Goal: Task Accomplishment & Management: Manage account settings

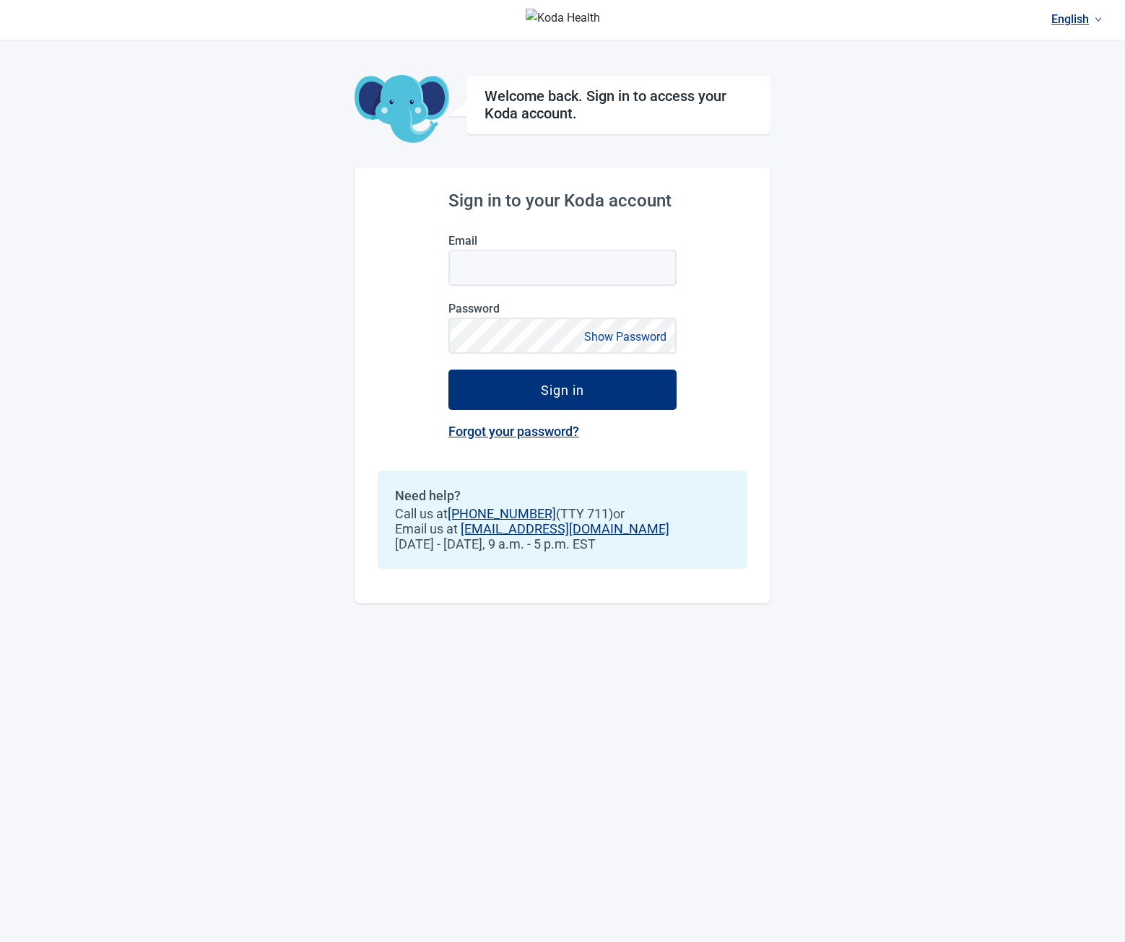
click at [481, 240] on label "Email" at bounding box center [562, 241] width 228 height 14
click at [481, 250] on input "Email" at bounding box center [562, 268] width 228 height 36
click at [513, 259] on input "Email" at bounding box center [562, 268] width 228 height 36
type input "**********"
click at [448, 370] on button "Sign in" at bounding box center [562, 390] width 228 height 40
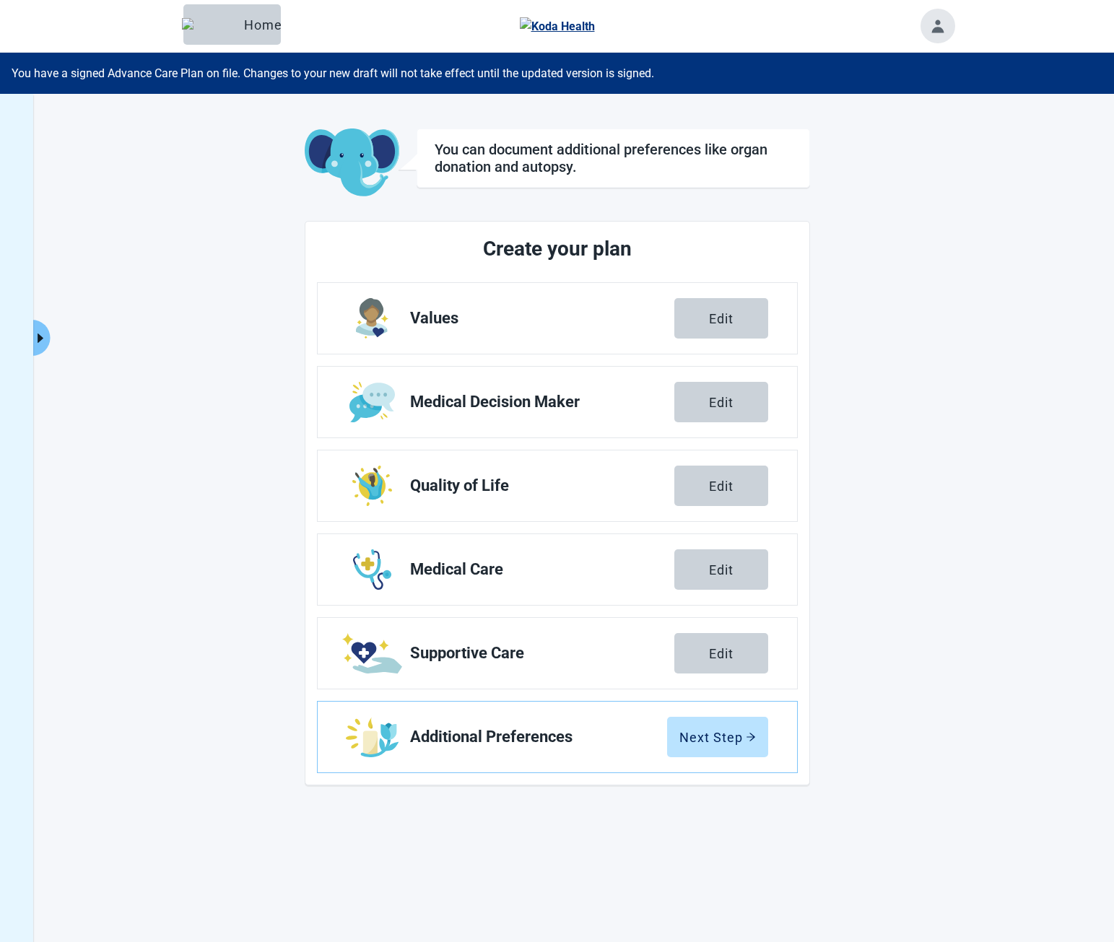
click at [927, 31] on button "Toggle account menu" at bounding box center [937, 26] width 35 height 35
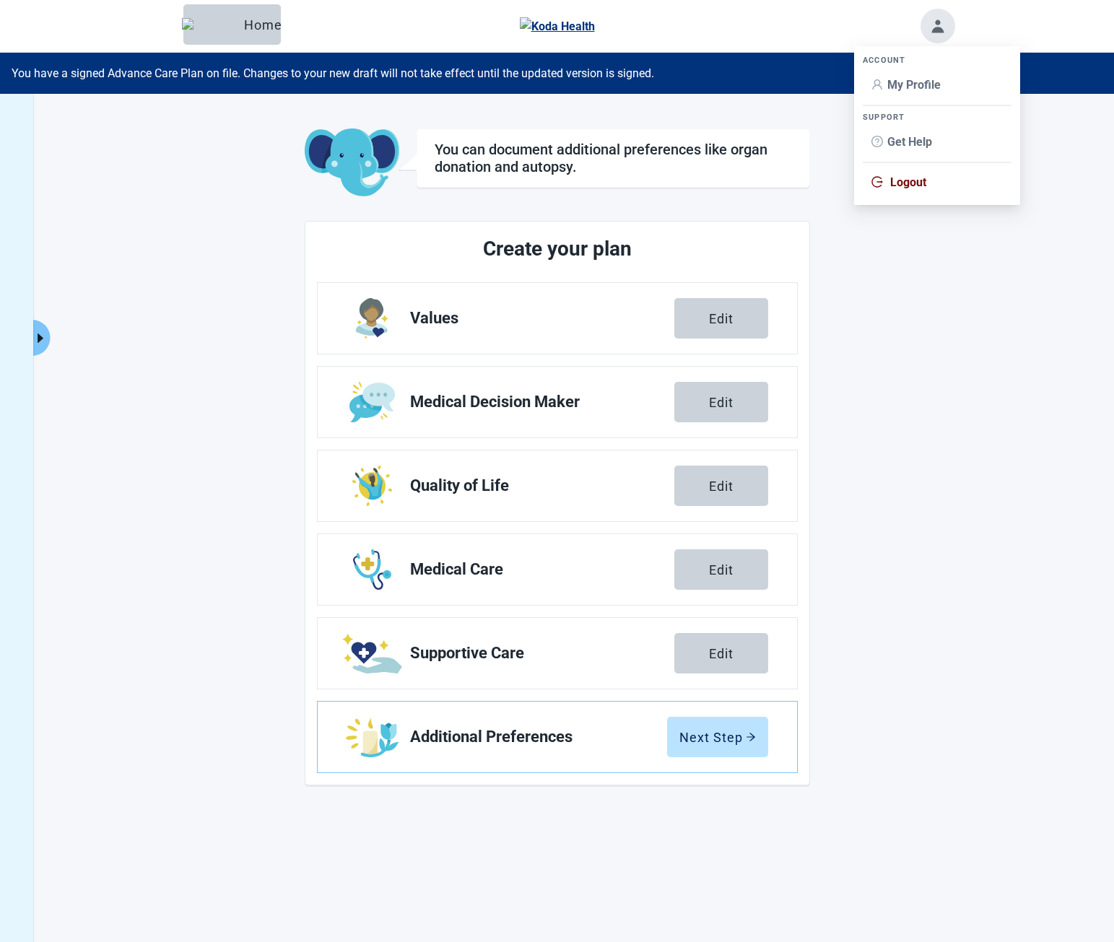
click at [885, 178] on span "Logout" at bounding box center [936, 183] width 131 height 16
